Goal: Task Accomplishment & Management: Complete application form

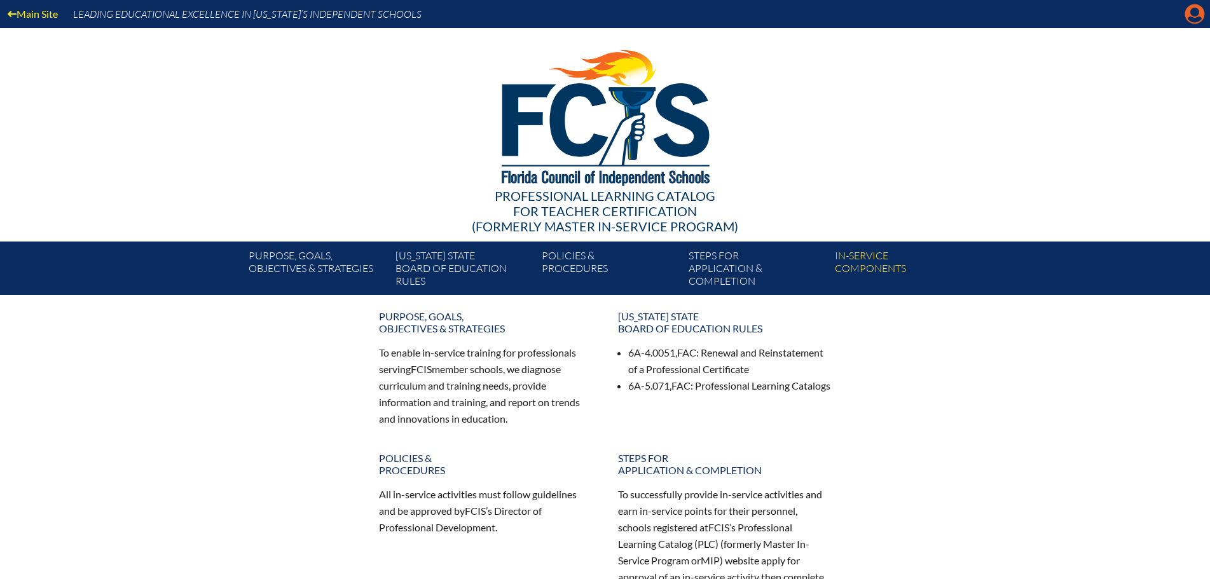
click at [1198, 17] on icon at bounding box center [1195, 14] width 20 height 20
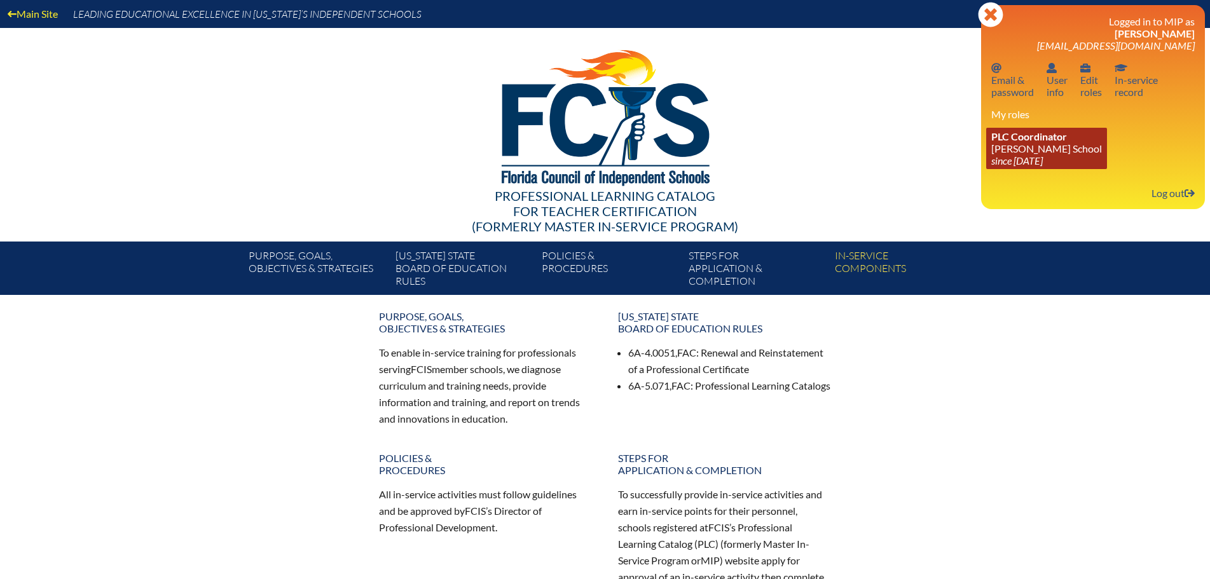
click at [1025, 142] on span "PLC Coordinator" at bounding box center [1029, 136] width 76 height 12
click at [1025, 141] on span "PLC Coordinator" at bounding box center [1029, 136] width 76 height 12
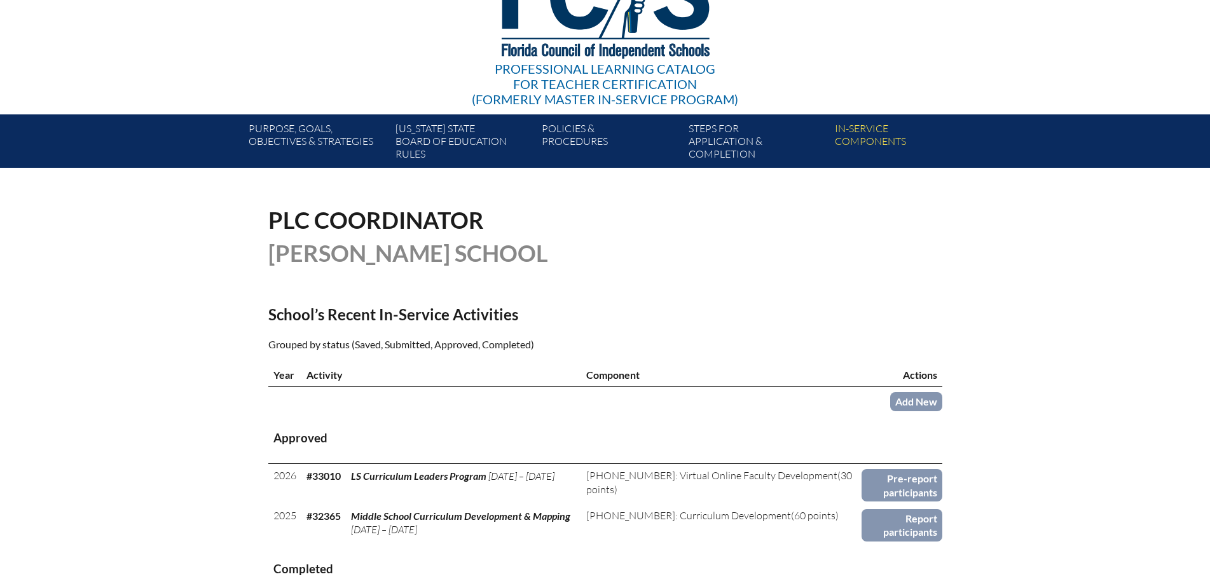
scroll to position [318, 0]
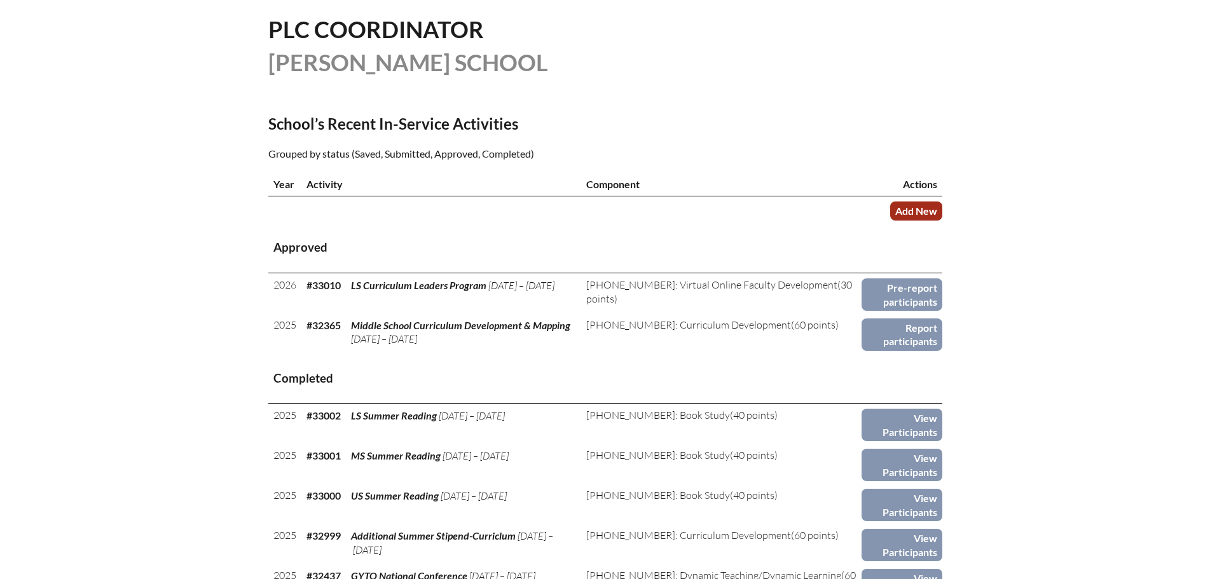
click at [920, 208] on link "Add New" at bounding box center [916, 211] width 52 height 18
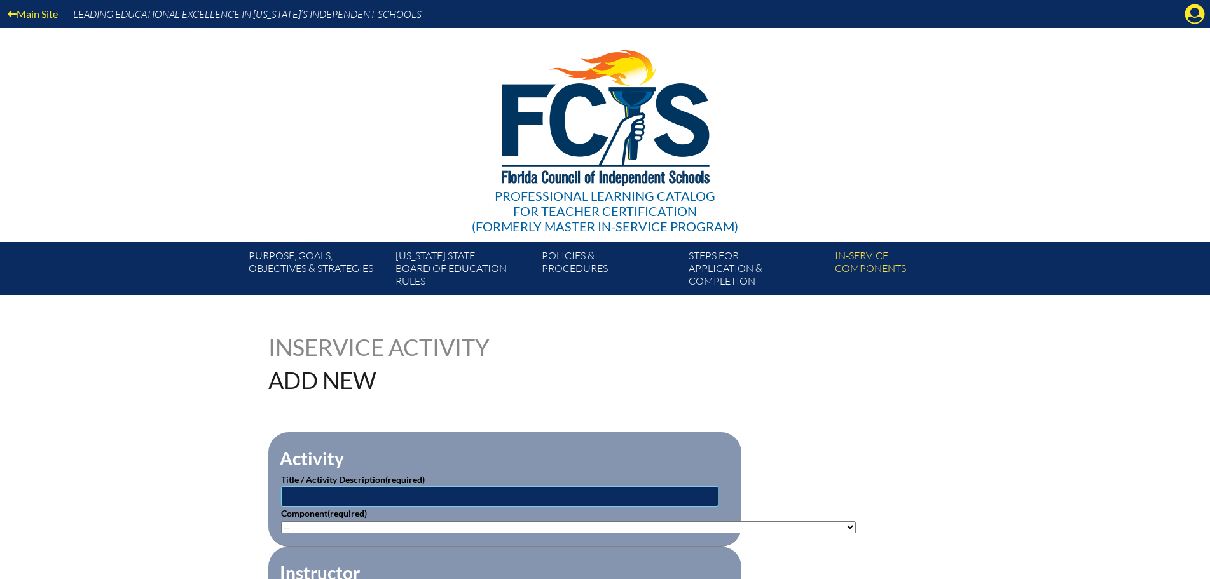
click at [316, 499] on input "text" at bounding box center [499, 496] width 437 height 20
type input "Teaching Students with Disabilities in Physical Education"
click at [315, 521] on select"]"] "-- 1-000-001: Appropriate Art Activities 1-000-002: Concept and Art Process for…" at bounding box center [568, 527] width 575 height 12
click at [314, 521] on select"]"] "-- 1-000-001: Appropriate Art Activities 1-000-002: Concept and Art Process for…" at bounding box center [568, 527] width 575 height 12
click at [313, 523] on select"]"] "-- 1-000-001: Appropriate Art Activities 1-000-002: Concept and Art Process for…" at bounding box center [568, 527] width 575 height 12
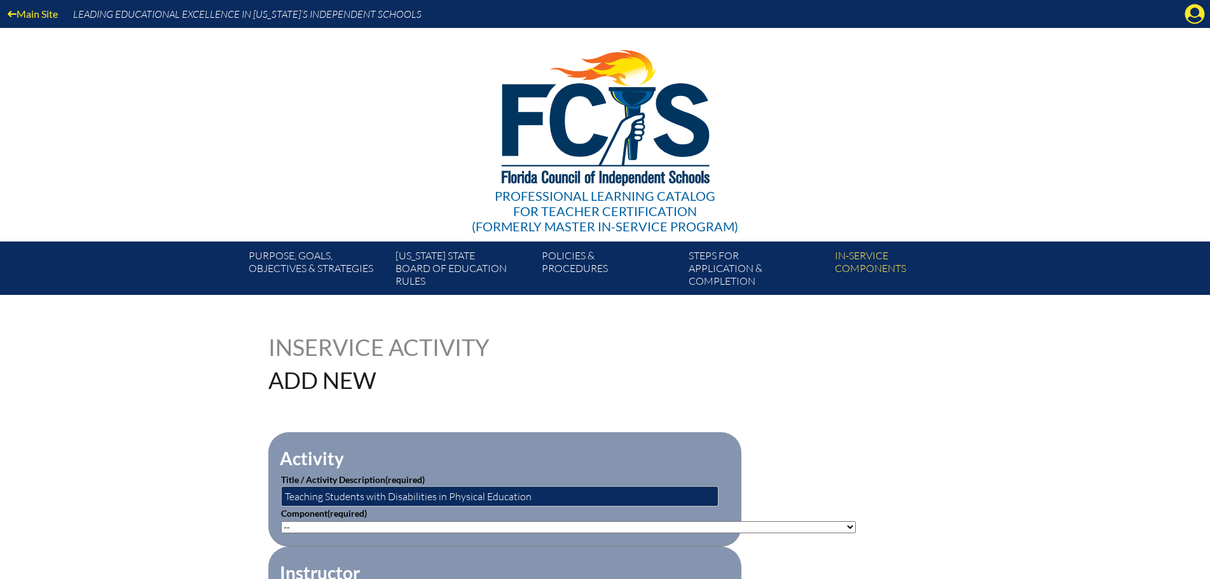
select select"]"] "136669"
click at [281, 521] on select"]"] "-- 1-000-001: Appropriate Art Activities 1-000-002: Concept and Art Process for…" at bounding box center [568, 527] width 575 height 12
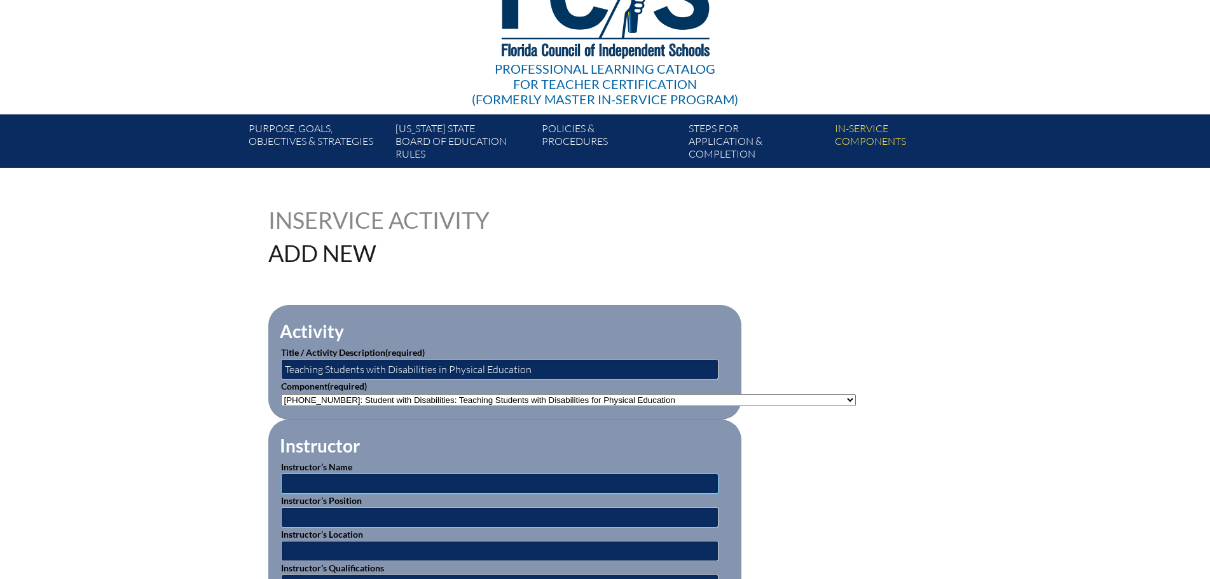
click at [311, 478] on input "text" at bounding box center [499, 484] width 437 height 20
type input "BEESS Portal"
click at [324, 512] on input "text" at bounding box center [499, 517] width 437 height 20
type input "Instructors/educators"
click at [335, 551] on input "text" at bounding box center [499, 551] width 437 height 20
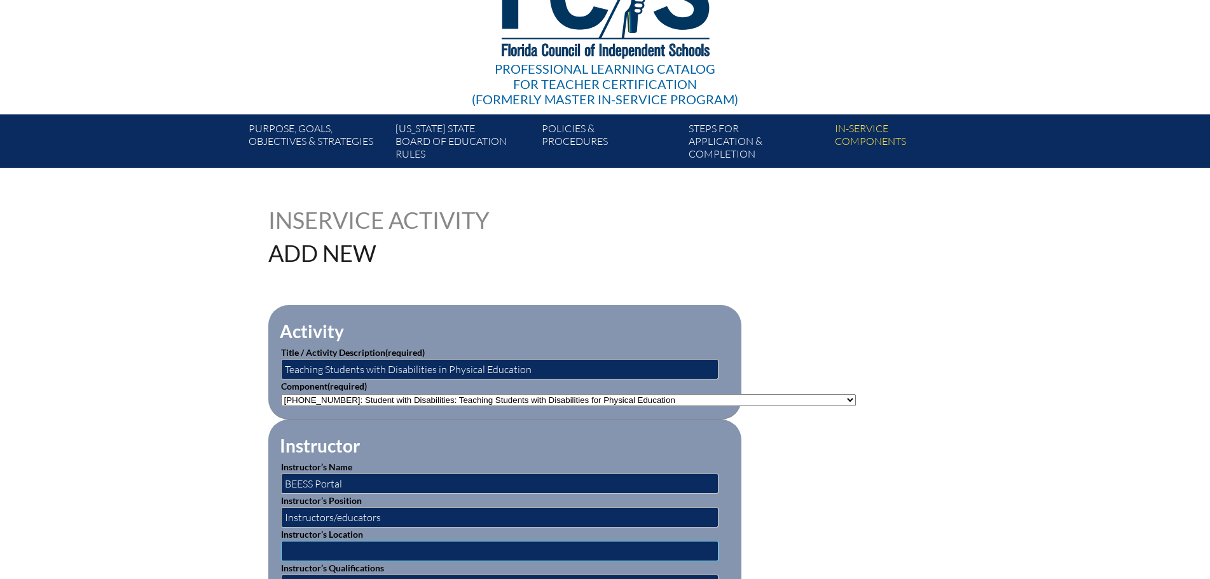
type input "online"
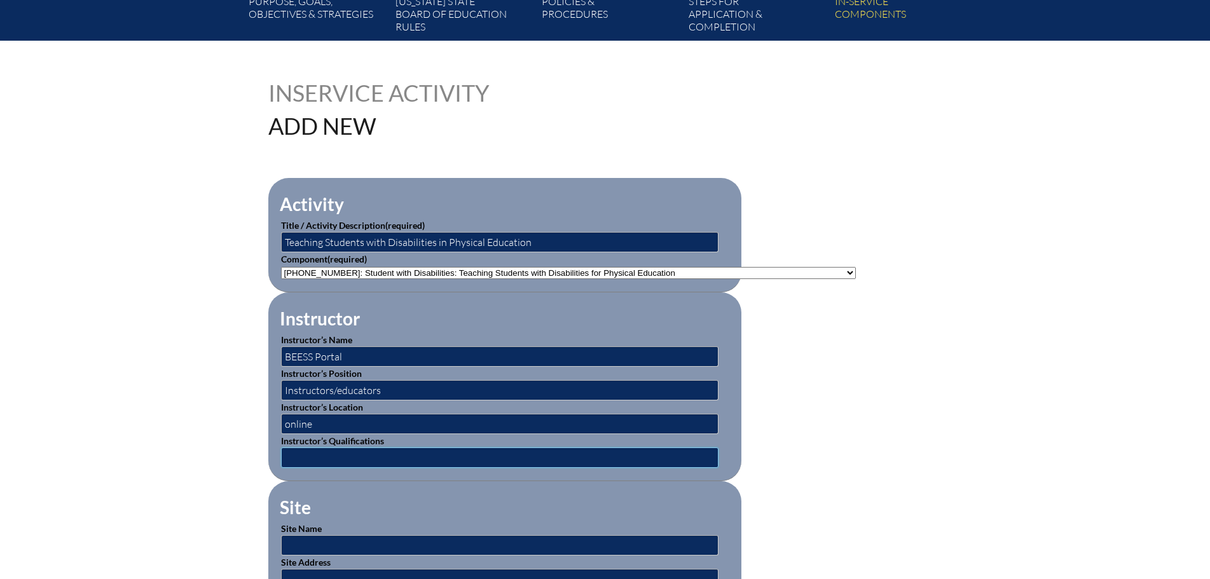
click at [306, 453] on input "text" at bounding box center [499, 458] width 437 height 20
type input "educator/instructor"
click at [293, 536] on input "text" at bounding box center [499, 545] width 437 height 20
type input "BEESS Portal"
click at [518, 499] on fieldset "Site Site Name BEESS Portal Site Address" at bounding box center [504, 541] width 473 height 121
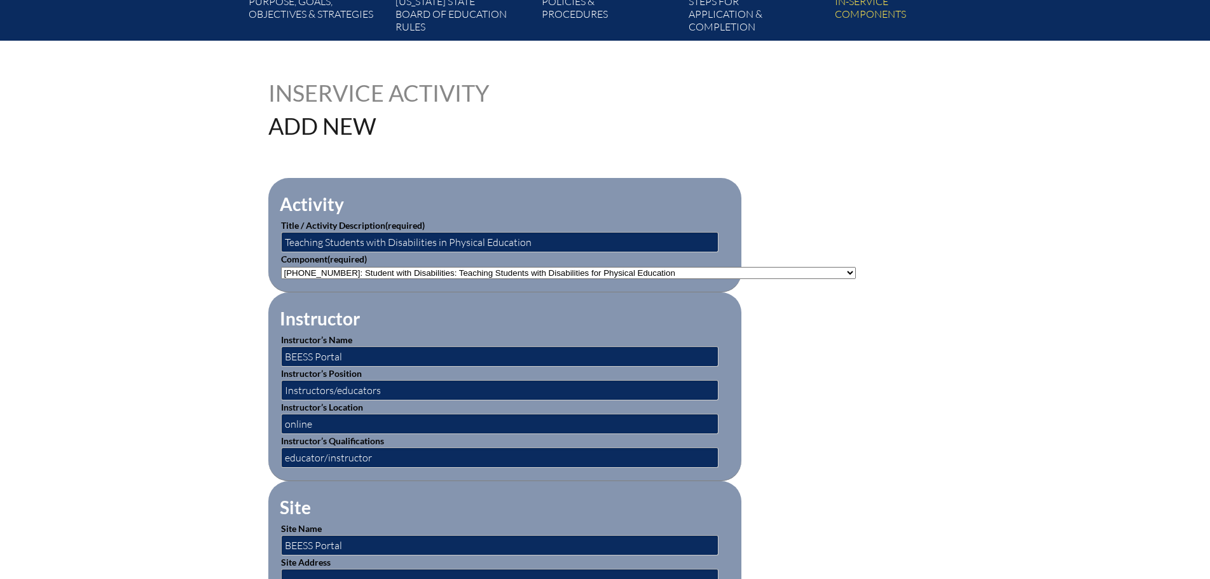
scroll to position [382, 0]
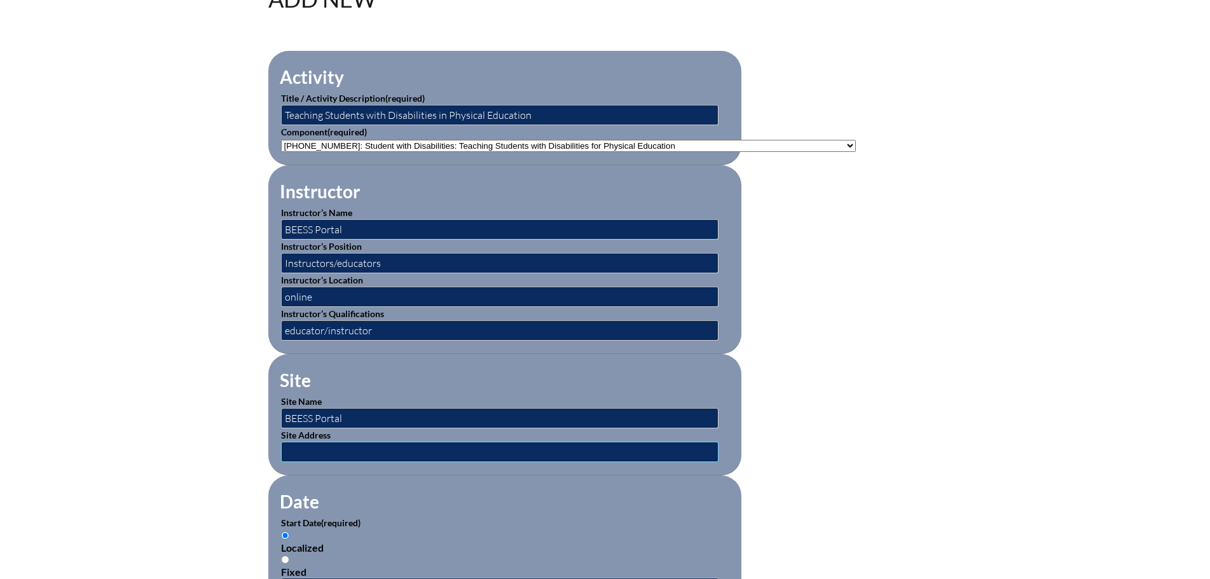
click at [291, 446] on input "text" at bounding box center [499, 452] width 437 height 20
type input "[DOMAIN_NAME]"
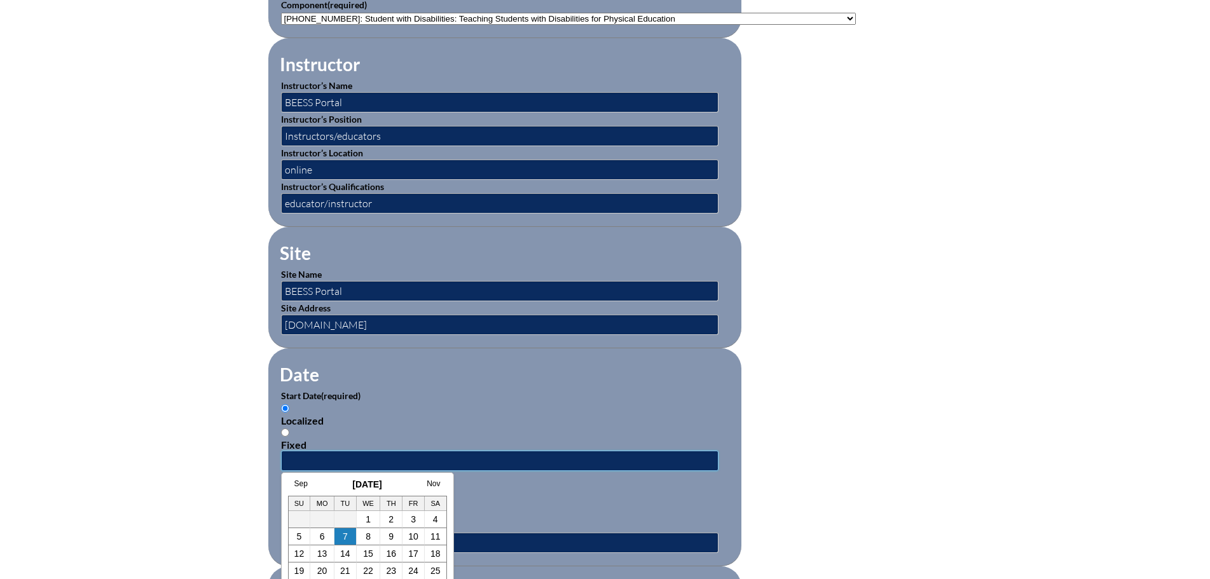
click at [294, 453] on input "text" at bounding box center [499, 461] width 437 height 20
click at [301, 486] on link "Sep" at bounding box center [300, 483] width 13 height 9
click at [313, 518] on td "1" at bounding box center [310, 519] width 24 height 17
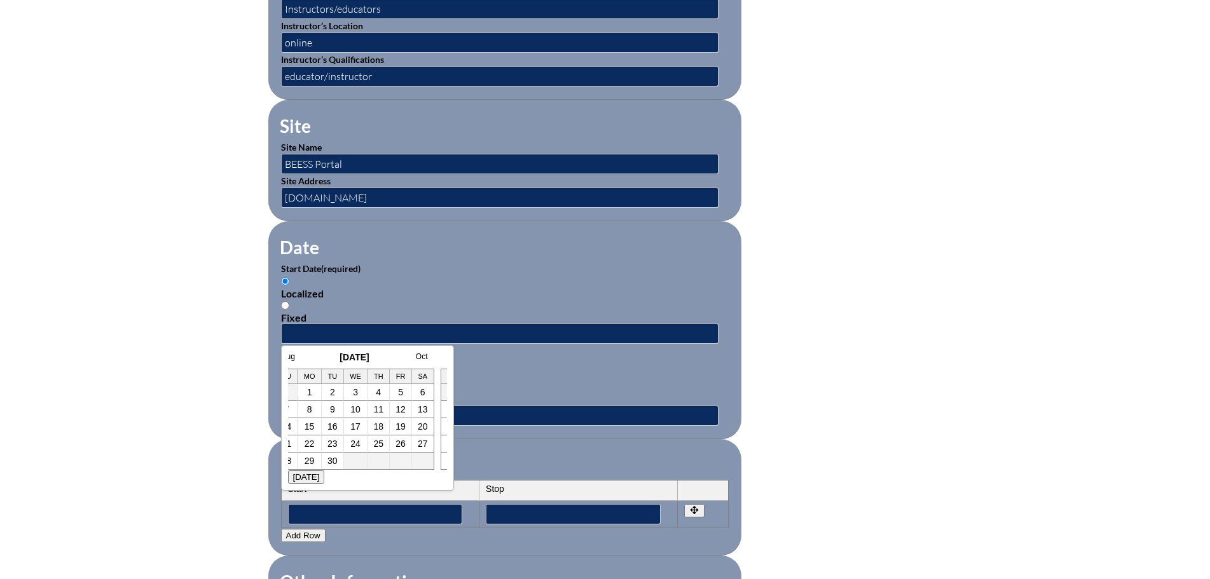
click at [312, 389] on link "1" at bounding box center [309, 392] width 5 height 10
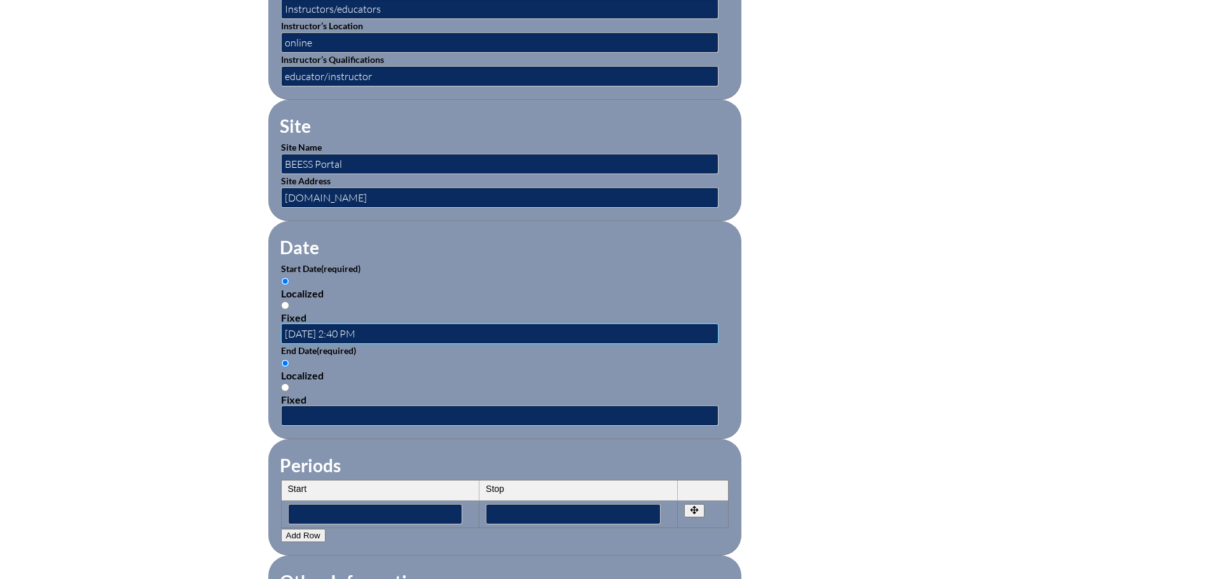
scroll to position [0, 0]
click at [341, 328] on input "2025-09-01 2:40 PM" at bounding box center [499, 334] width 437 height 20
click at [337, 327] on input "2025-09-02:41 0 PM" at bounding box center [499, 334] width 437 height 20
click at [338, 327] on input "2025-09-02:41 0 PM" at bounding box center [499, 334] width 437 height 20
type input "2025-09-:41 0 PM"
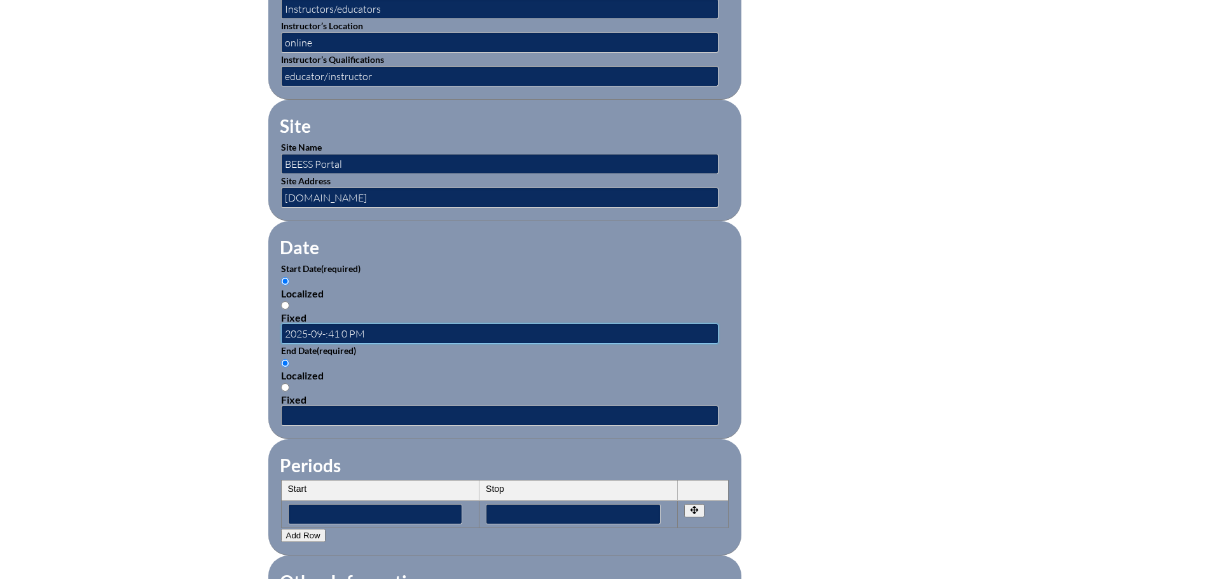
click at [331, 327] on input "2025-09-:41 0 PM" at bounding box center [499, 334] width 437 height 20
click at [327, 330] on input "2025-09-:41 0 PM" at bounding box center [499, 334] width 437 height 20
drag, startPoint x: 382, startPoint y: 332, endPoint x: 1, endPoint y: 298, distance: 381.8
click at [3, 298] on div "Inservice Activity Add New Activity Title / Activity Description (required) Tea…" at bounding box center [605, 296] width 1210 height 1193
click at [304, 326] on input "text" at bounding box center [499, 334] width 437 height 20
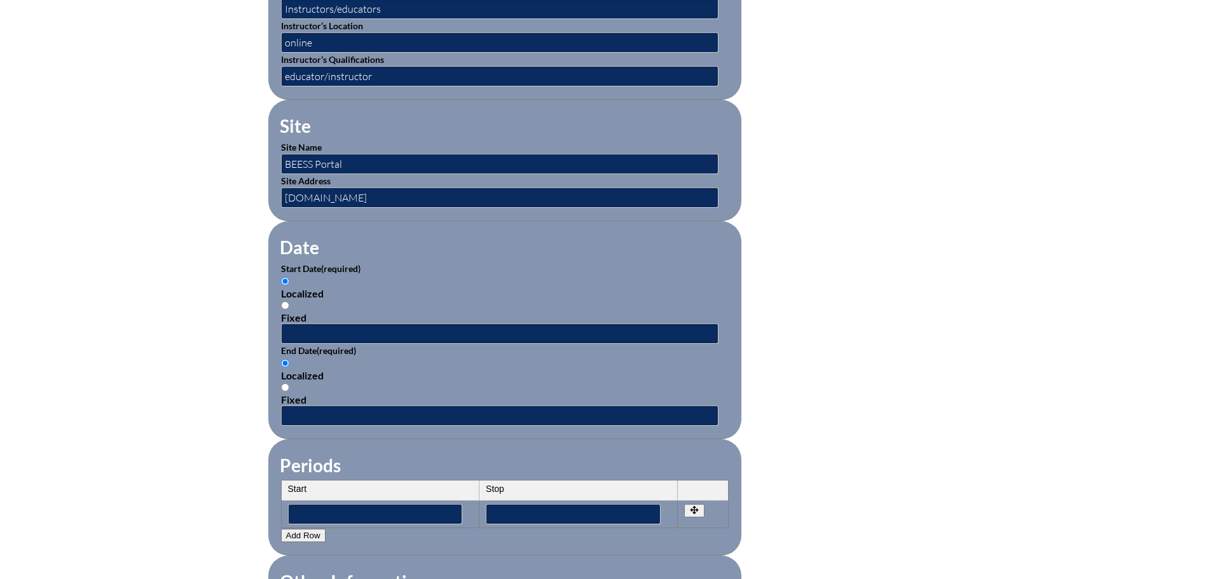
click at [591, 380] on div "Localized Fixed" at bounding box center [505, 381] width 448 height 48
click at [320, 345] on span "(required)" at bounding box center [336, 350] width 39 height 11
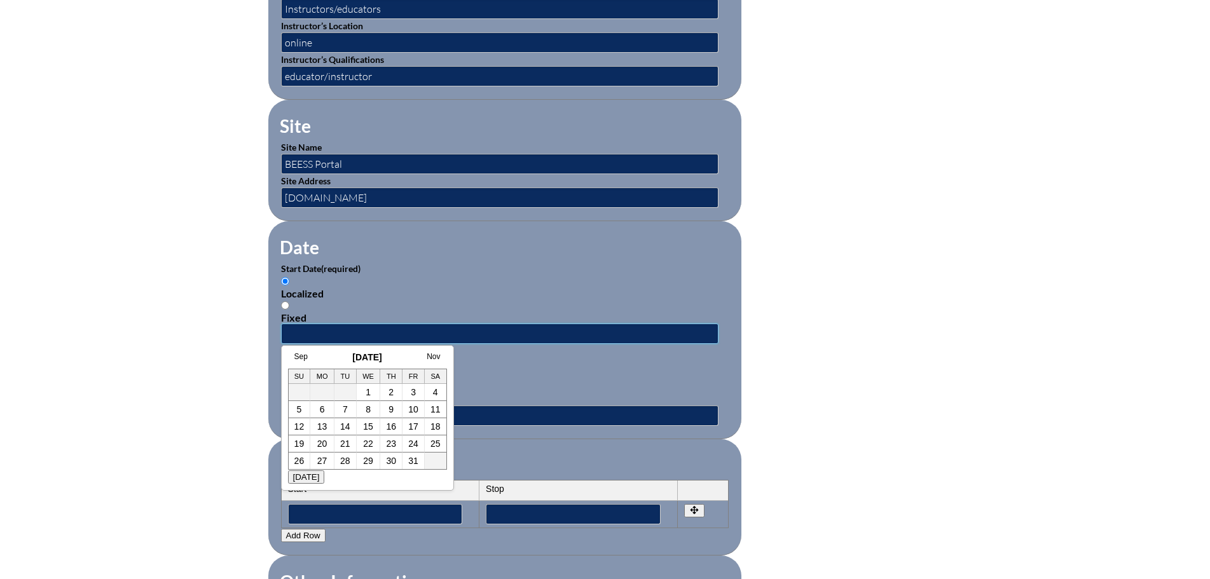
click at [301, 331] on input "text" at bounding box center [499, 334] width 437 height 20
click at [325, 362] on div "Sep October 2025 Nov Su Mo Tu We Th Fr Sa 1 2 3 4 5 6 7 8 9 10 11 12 13 14 15 1…" at bounding box center [367, 411] width 159 height 118
click at [305, 360] on link "Sep" at bounding box center [300, 356] width 13 height 9
click at [308, 392] on link "1" at bounding box center [309, 392] width 5 height 10
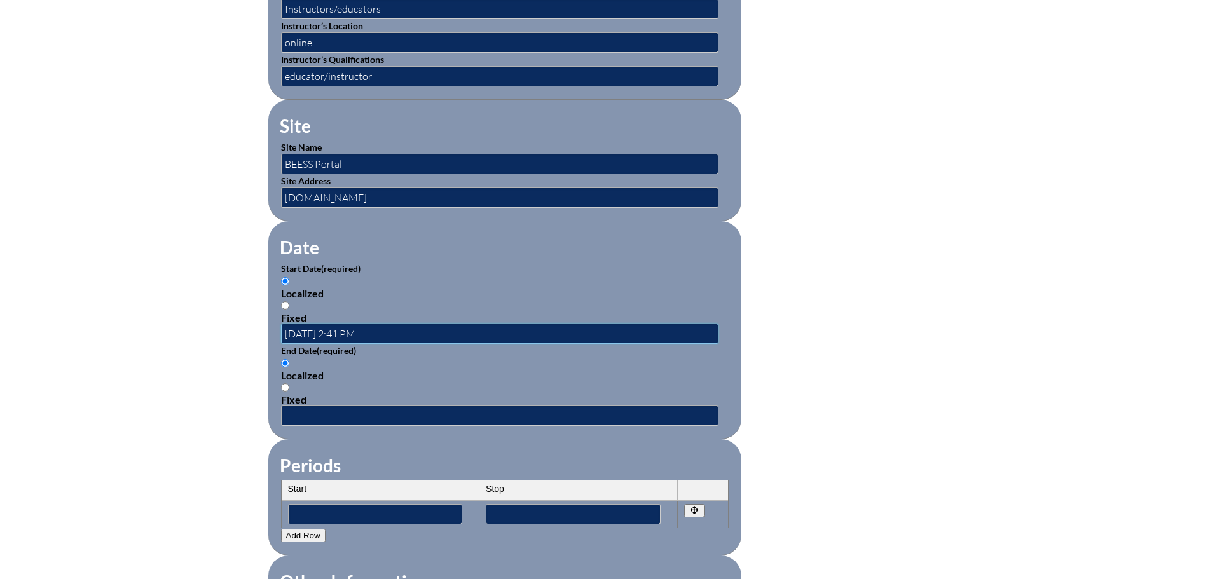
scroll to position [0, 0]
click at [344, 328] on input "2025-09-01 2:41 PM" at bounding box center [499, 334] width 437 height 20
click at [350, 328] on input "2025-09-01 9:41 PM" at bounding box center [499, 334] width 437 height 20
type input "[DATE] 9:00 AM"
click at [308, 406] on input "text" at bounding box center [499, 416] width 437 height 20
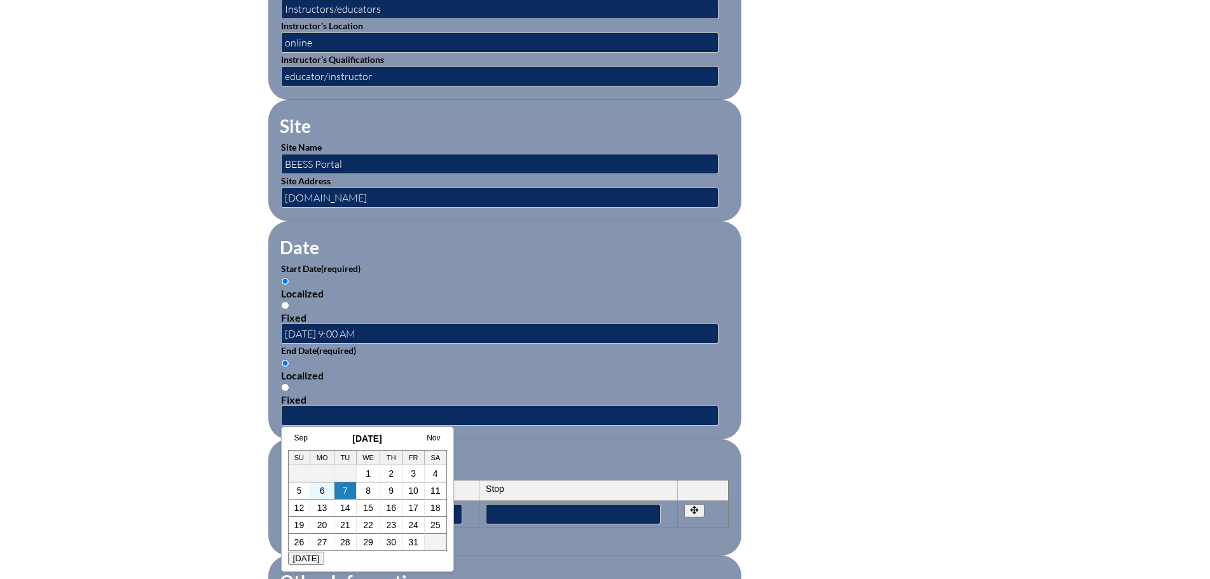
click at [319, 490] on td "6" at bounding box center [322, 491] width 24 height 17
click at [312, 414] on input "text" at bounding box center [499, 416] width 437 height 20
click at [324, 489] on link "6" at bounding box center [322, 491] width 5 height 10
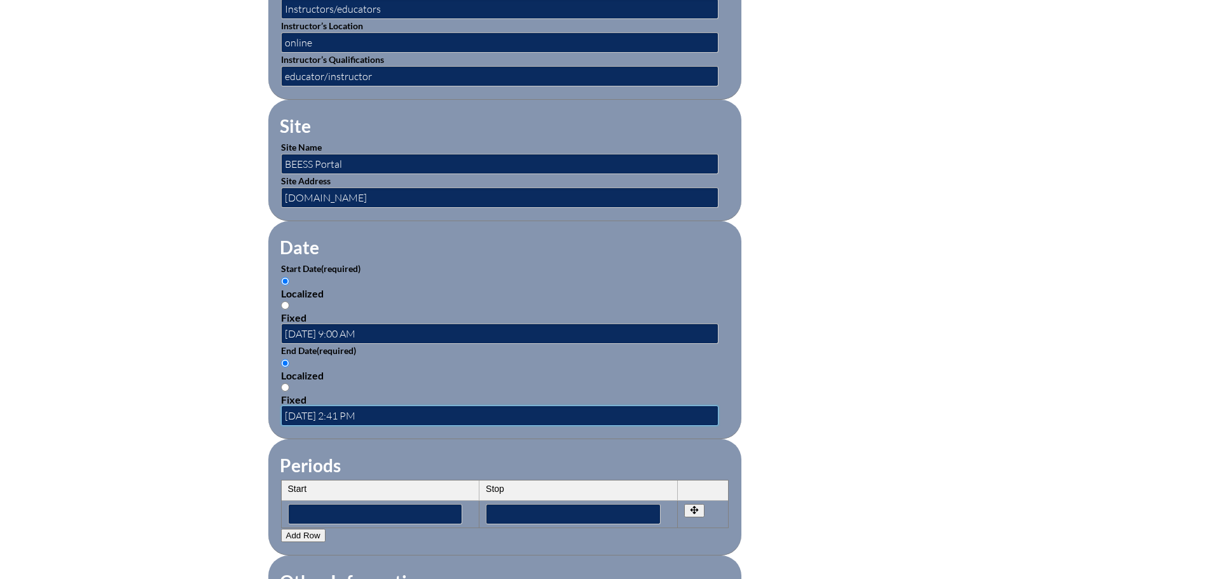
drag, startPoint x: 351, startPoint y: 410, endPoint x: 357, endPoint y: 409, distance: 6.5
click at [357, 409] on input "2025-10-06 2:41 PM" at bounding box center [499, 416] width 437 height 20
click at [352, 409] on input "2025-10-06 2:41 PM" at bounding box center [499, 416] width 437 height 20
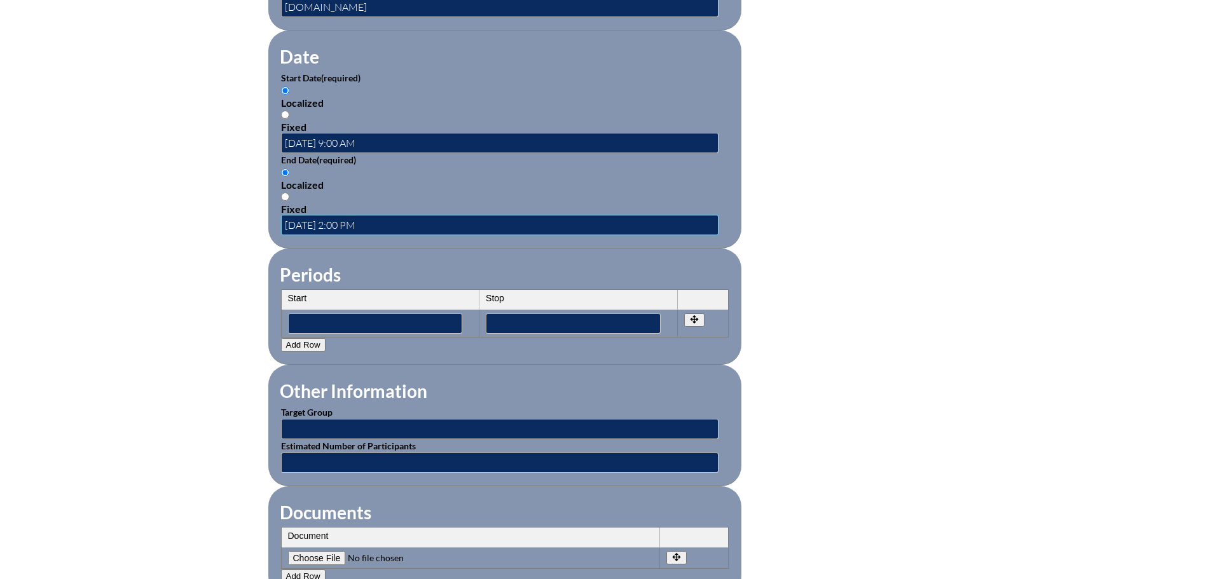
click at [338, 223] on input "[DATE] 2:00 PM" at bounding box center [499, 225] width 437 height 20
type input "2025-10-06 2:00 PM"
click at [340, 134] on input "[DATE] 9:00 AM" at bounding box center [499, 143] width 437 height 20
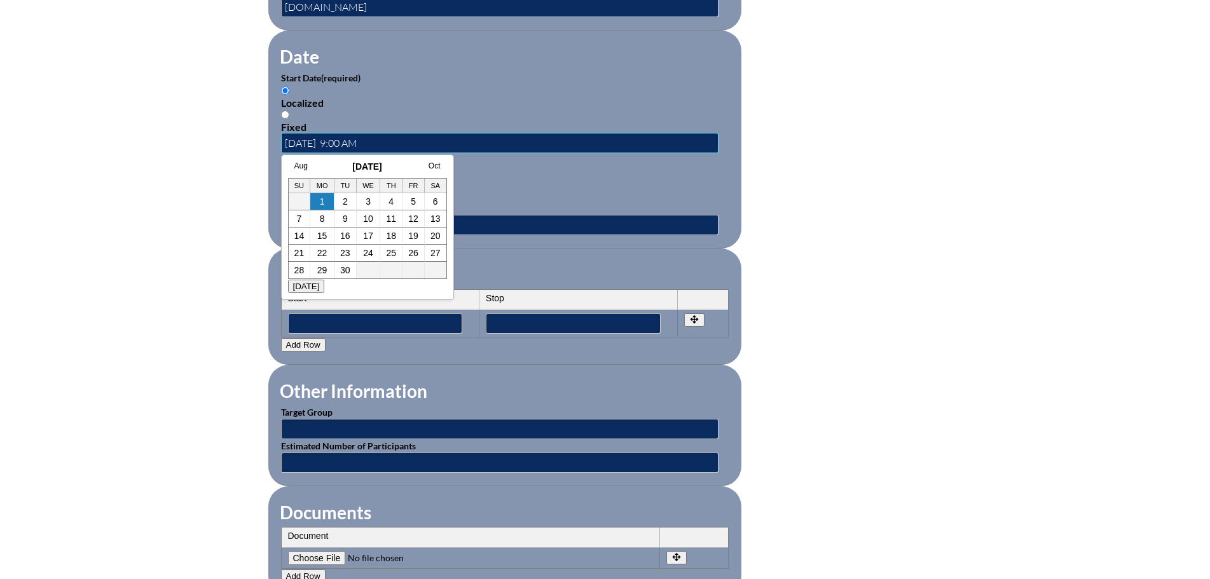
type input "2025-09-01 9:00 AM"
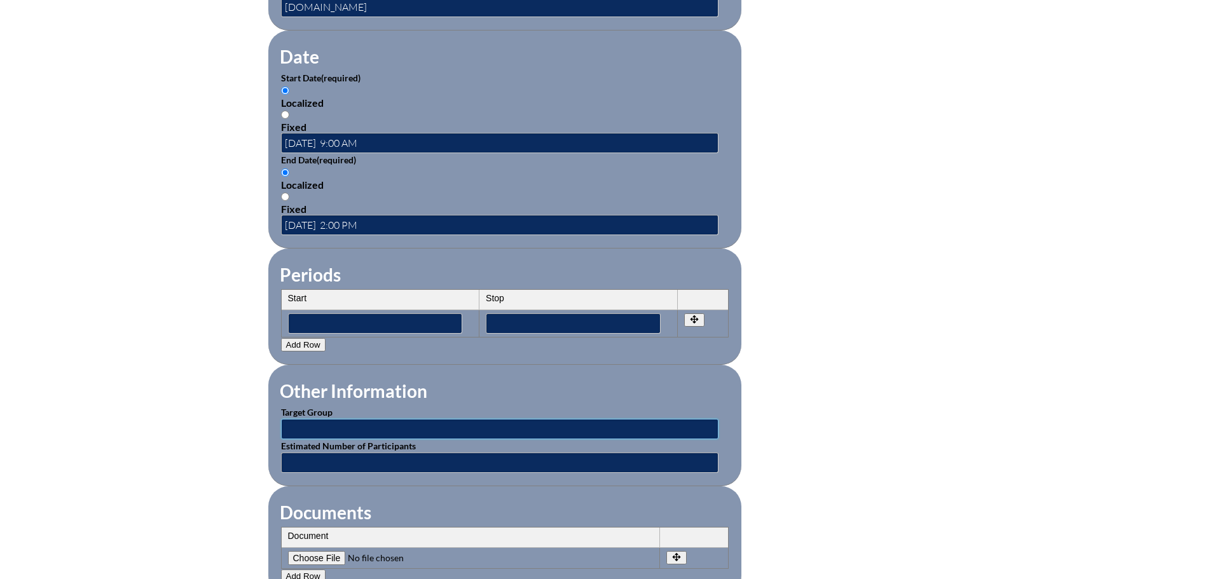
click at [347, 419] on input "text" at bounding box center [499, 429] width 437 height 20
type input "certified teachers"
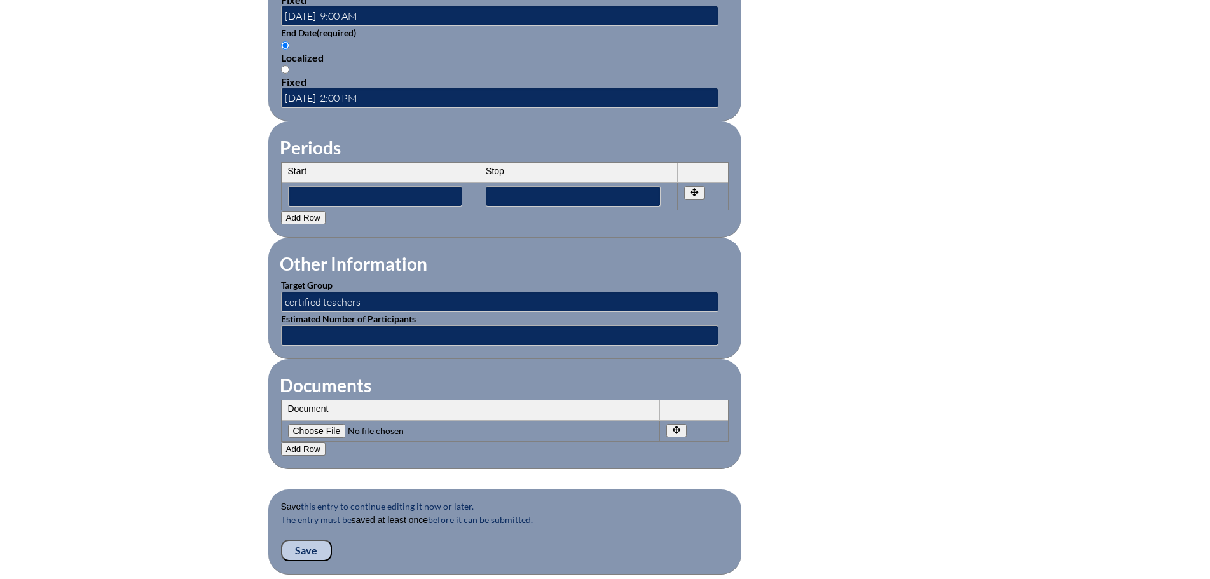
click at [302, 540] on input "Save" at bounding box center [306, 551] width 51 height 22
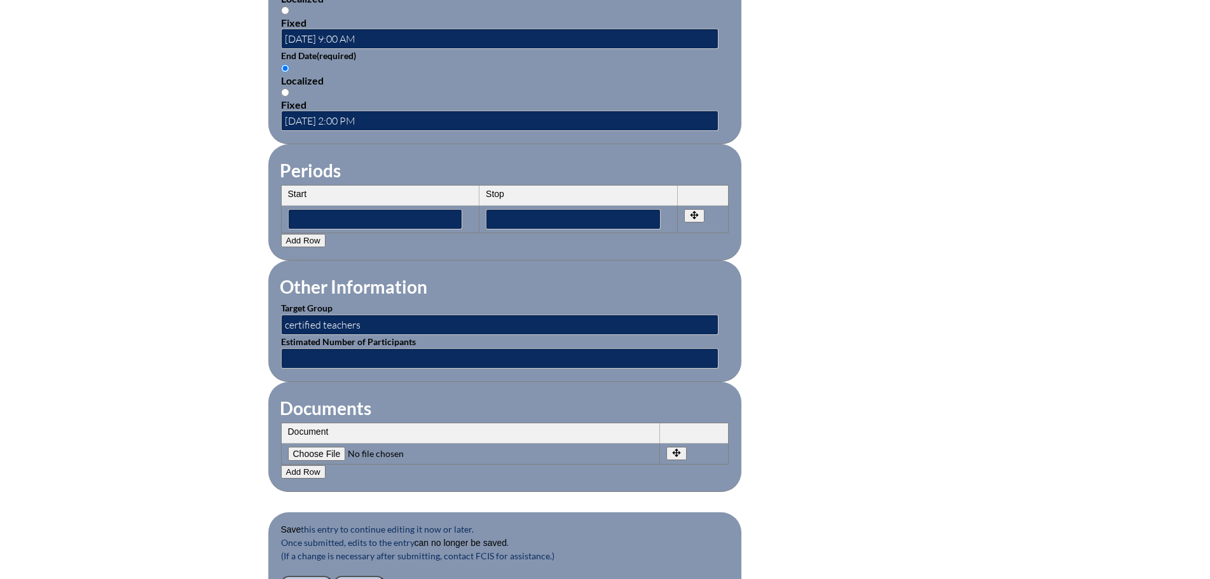
scroll to position [1081, 0]
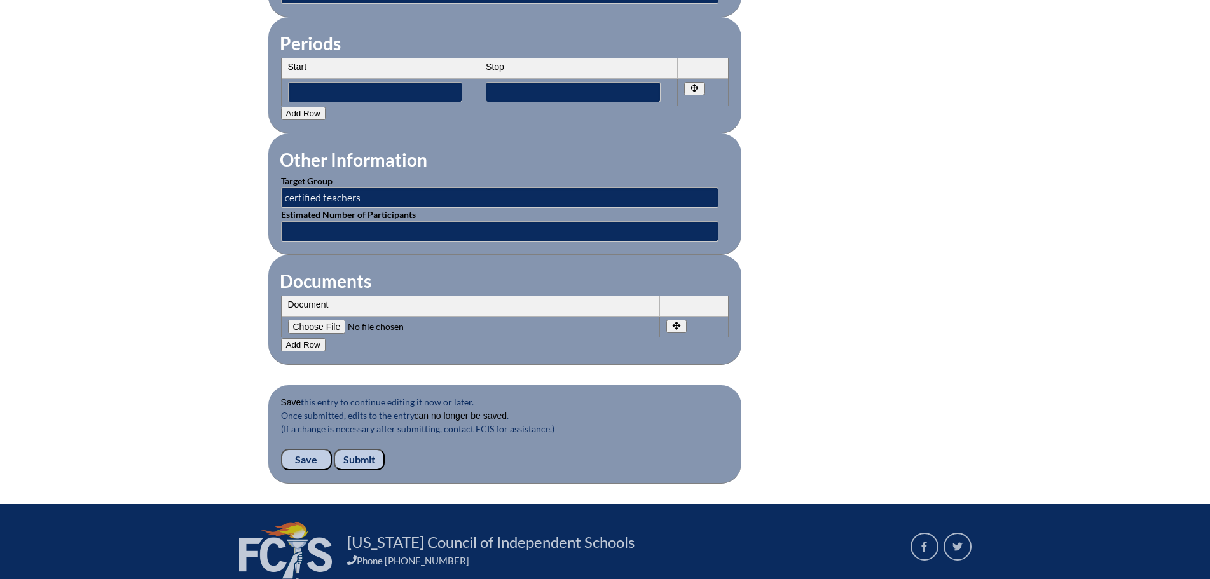
click at [363, 449] on input "Submit" at bounding box center [359, 460] width 51 height 22
